Goal: Transaction & Acquisition: Purchase product/service

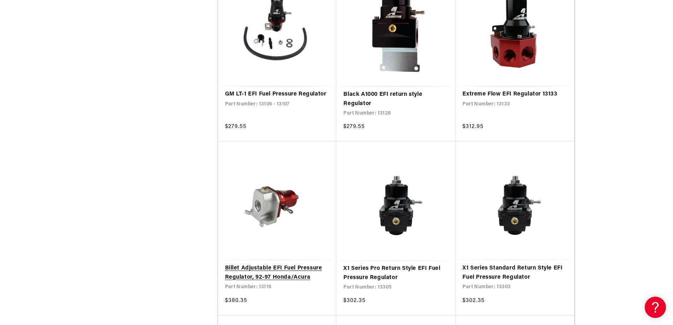
scroll to position [1165, 0]
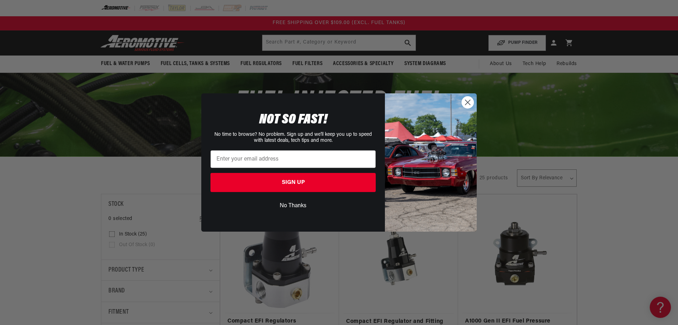
click at [469, 105] on icon "Close dialog" at bounding box center [467, 102] width 5 height 5
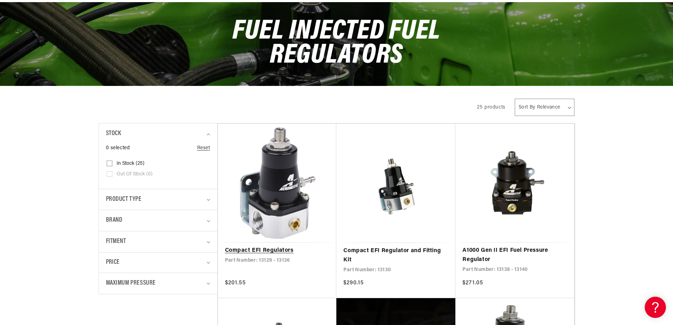
scroll to position [106, 0]
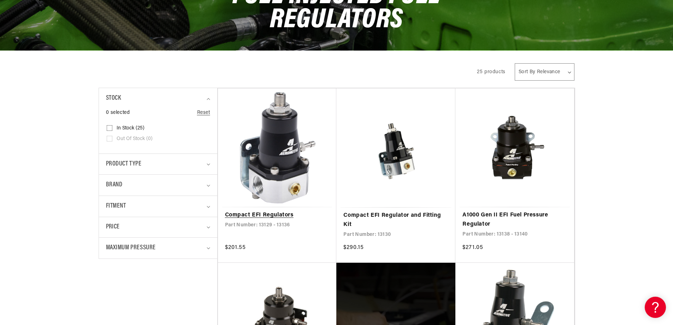
click at [267, 214] on link "Compact EFI Regulators" at bounding box center [277, 214] width 105 height 9
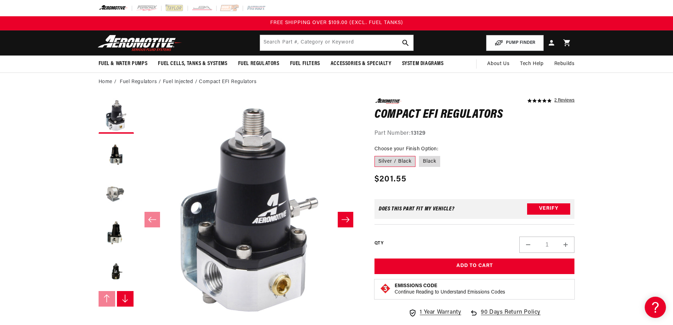
click at [112, 187] on button "Load image 3 in gallery view" at bounding box center [116, 193] width 35 height 35
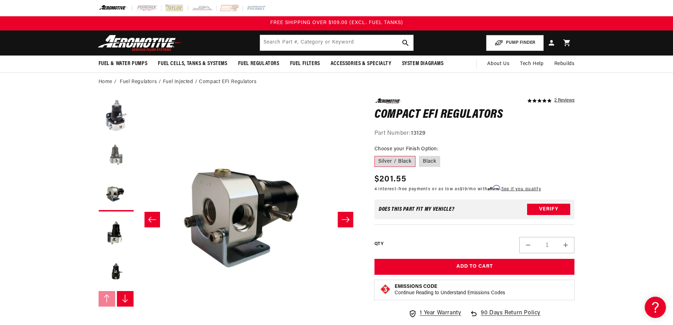
click at [114, 149] on button "Load image 2 in gallery view" at bounding box center [116, 154] width 35 height 35
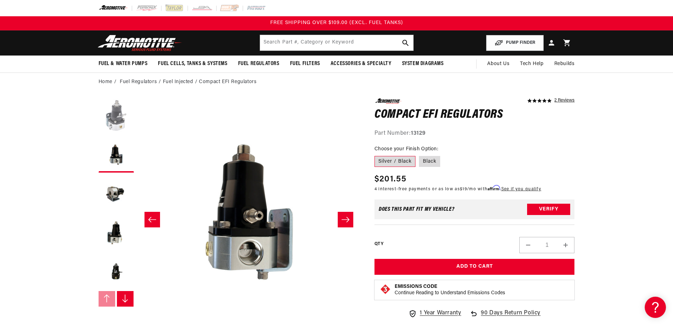
click at [113, 122] on button "Load image 1 in gallery view" at bounding box center [116, 115] width 35 height 35
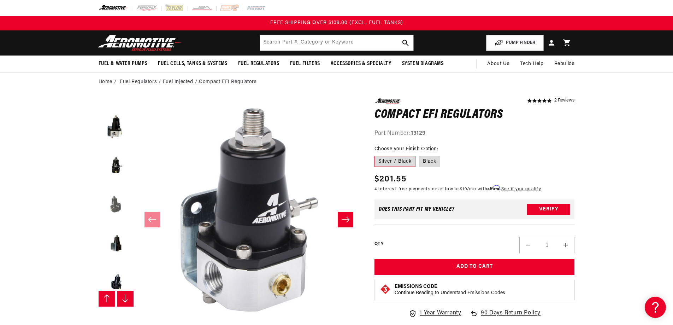
scroll to position [117, 0]
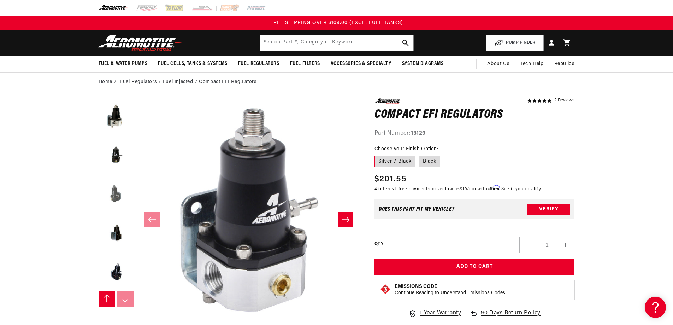
click at [117, 190] on button "Load image 6 in gallery view" at bounding box center [116, 193] width 35 height 35
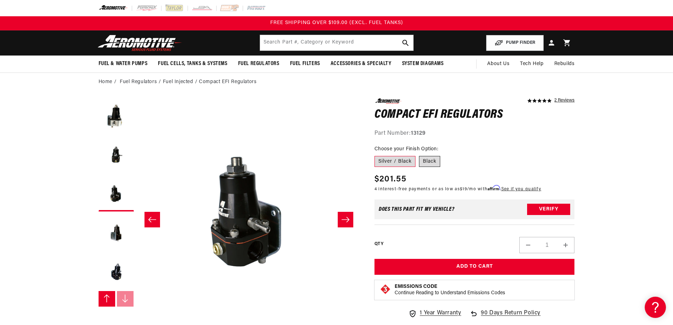
click at [430, 164] on label "Black" at bounding box center [429, 161] width 21 height 11
click at [419, 155] on input "Black" at bounding box center [419, 154] width 0 height 0
radio input "true"
click at [398, 161] on label "Silver / Black" at bounding box center [394, 161] width 41 height 11
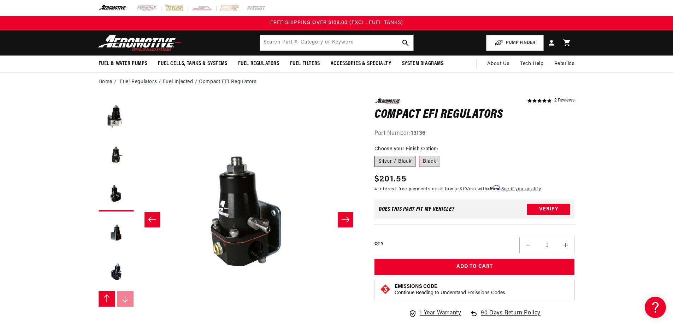
click at [376, 155] on input "Silver / Black" at bounding box center [376, 154] width 0 height 0
radio input "true"
